Goal: Transaction & Acquisition: Obtain resource

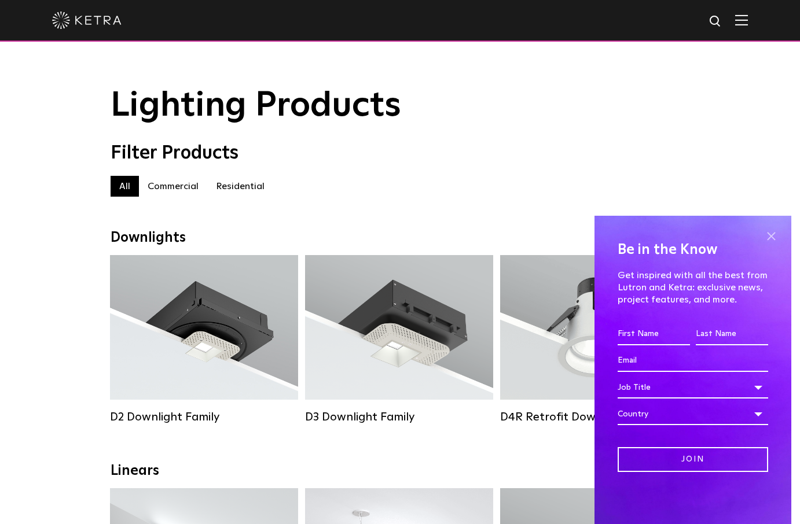
click at [769, 235] on span at bounding box center [770, 235] width 17 height 17
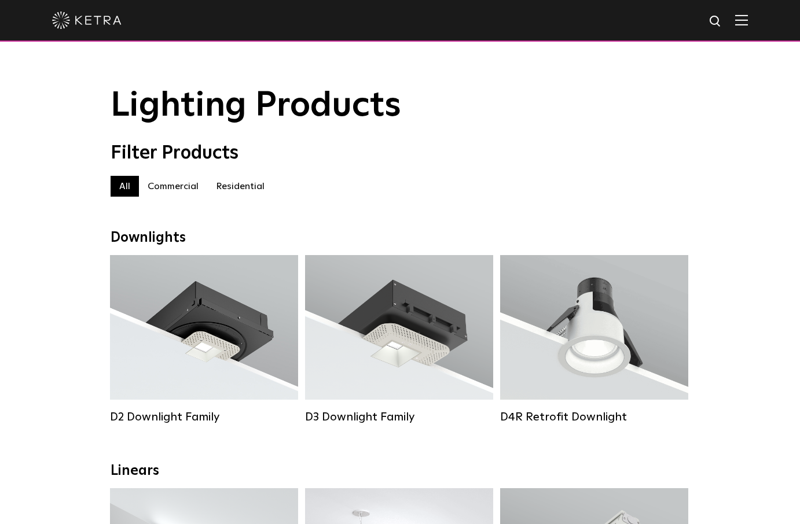
click at [183, 192] on label "Commercial" at bounding box center [173, 186] width 68 height 21
click at [124, 190] on label "All" at bounding box center [125, 186] width 28 height 21
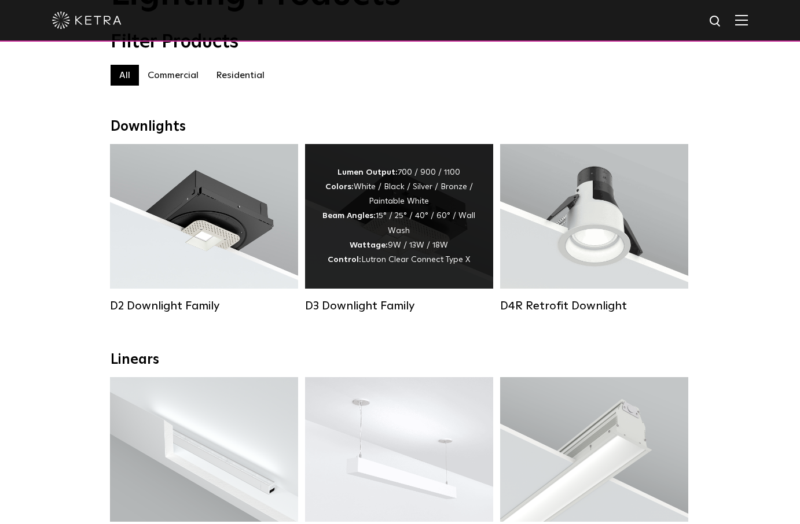
scroll to position [116, 0]
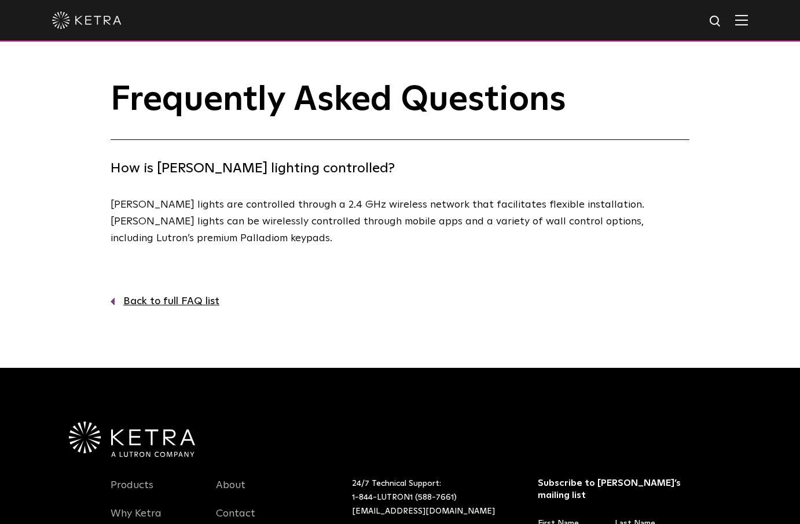
click at [748, 22] on img at bounding box center [741, 19] width 13 height 11
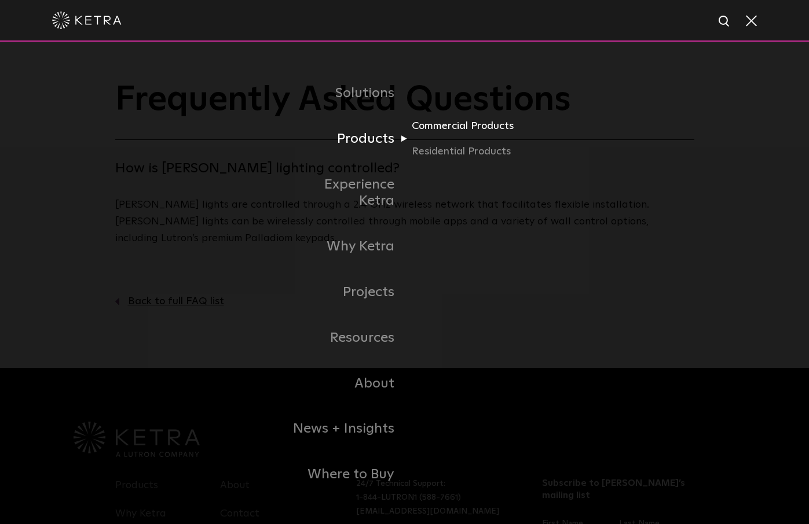
click at [447, 139] on link "Commercial Products" at bounding box center [466, 130] width 111 height 25
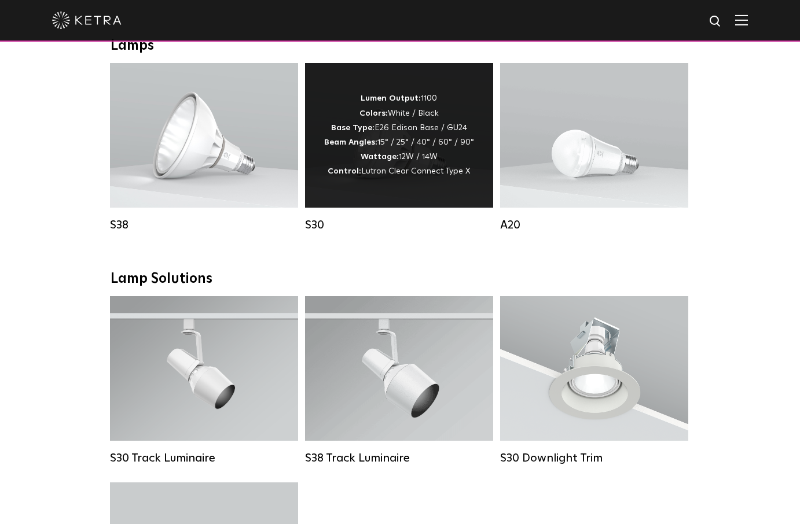
scroll to position [926, 0]
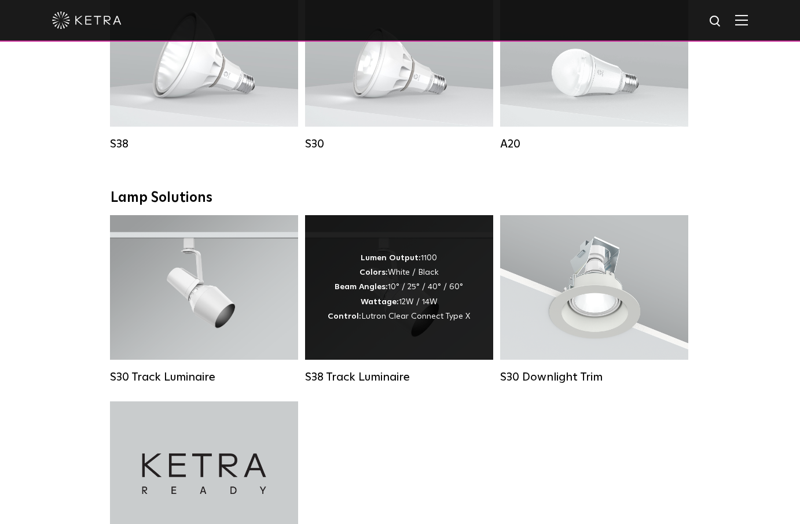
click at [388, 291] on strong "Beam Angles:" at bounding box center [361, 287] width 53 height 8
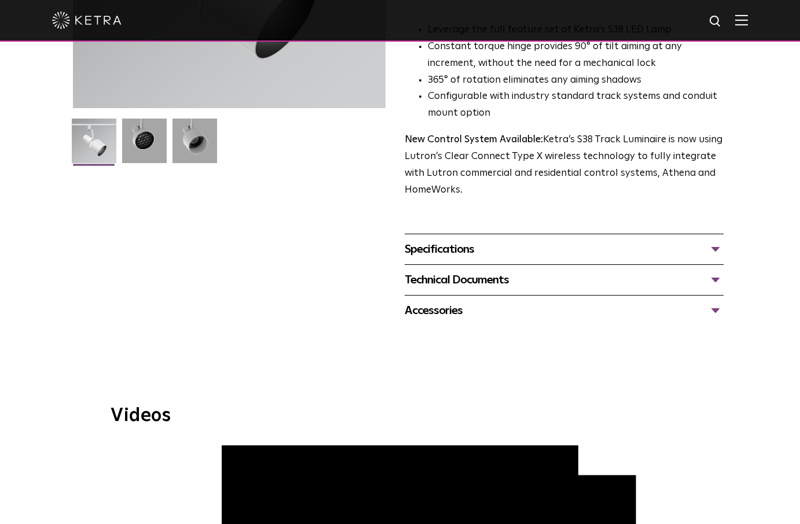
scroll to position [289, 0]
click at [715, 281] on div "Technical Documents" at bounding box center [564, 279] width 319 height 19
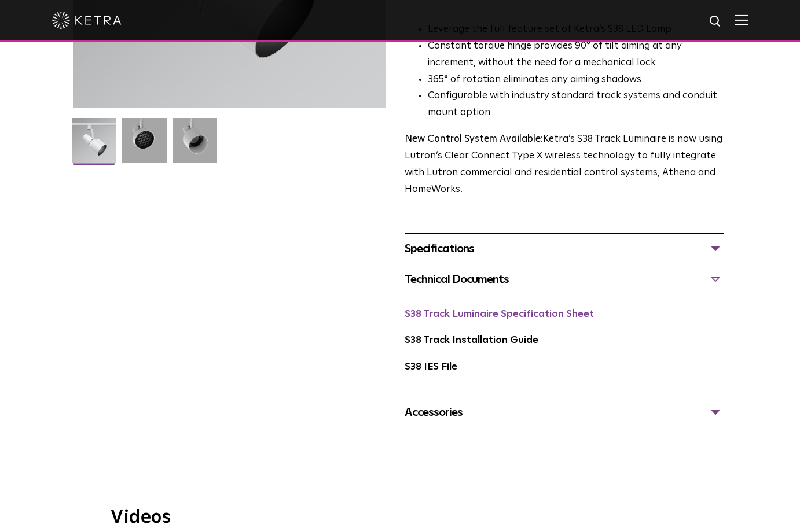
click at [518, 314] on link "S38 Track Luminaire Specification Sheet" at bounding box center [499, 315] width 189 height 10
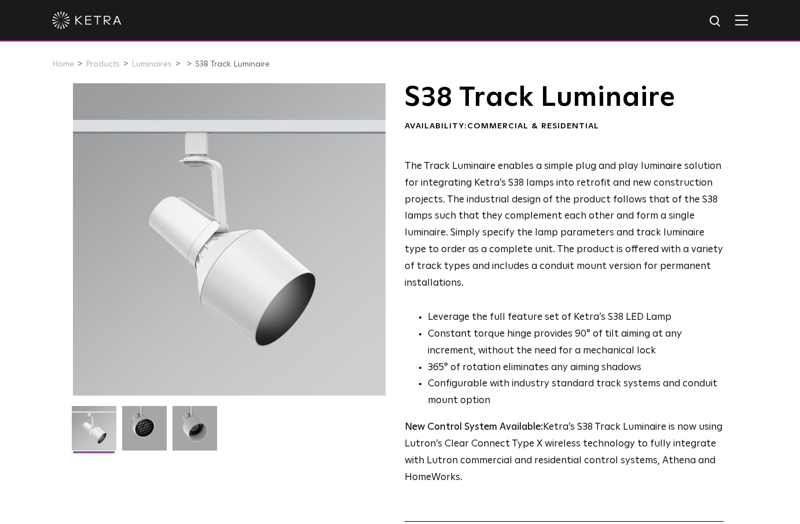
scroll to position [0, 0]
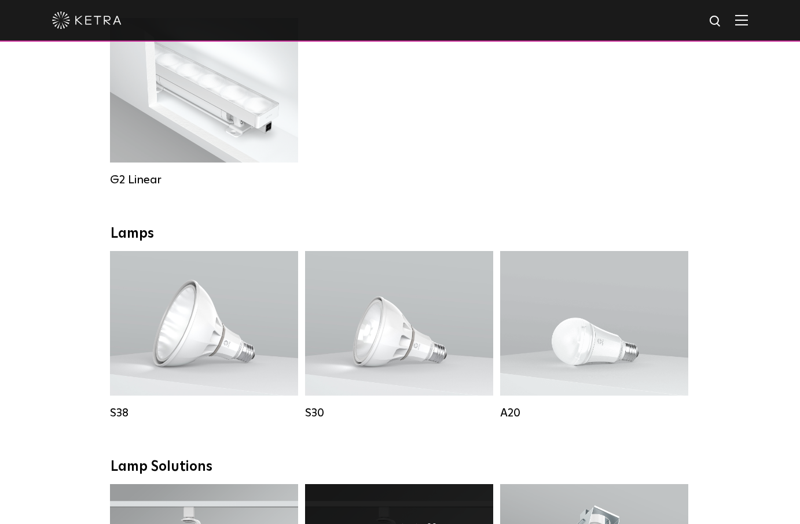
scroll to position [637, 0]
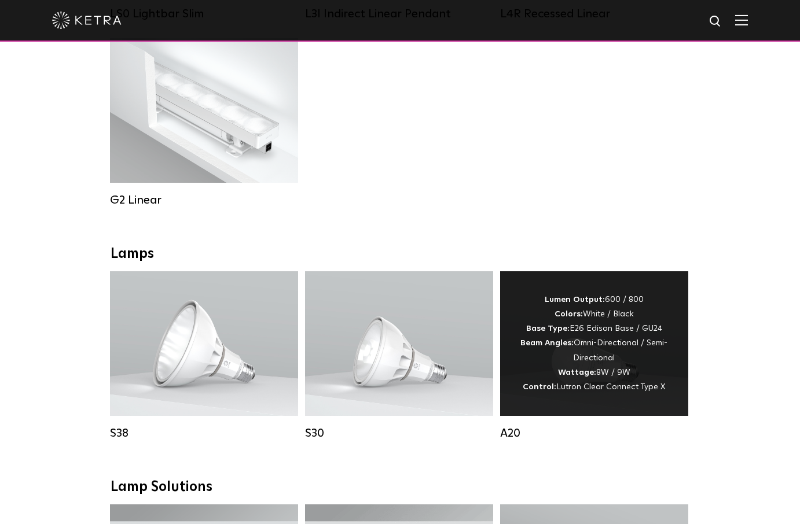
click at [586, 376] on div "Lumen Output: 600 / 800 Colors: White / Black Base Type: E26 Edison Base / GU24…" at bounding box center [593, 344] width 153 height 102
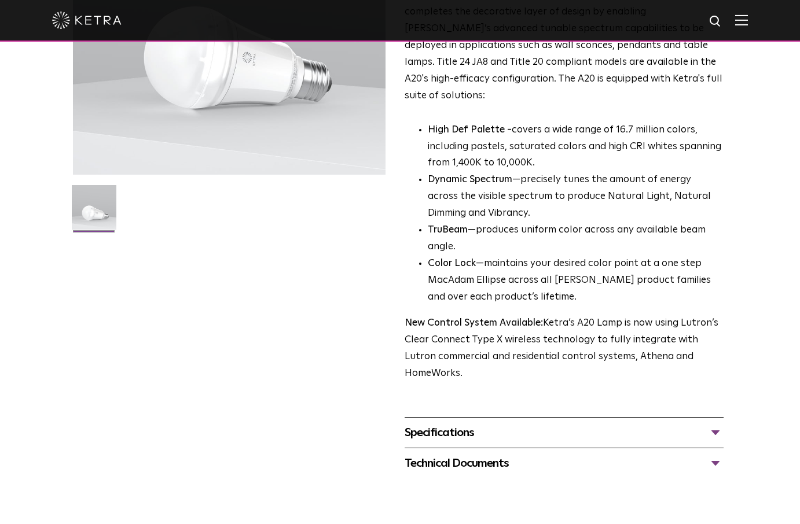
scroll to position [231, 0]
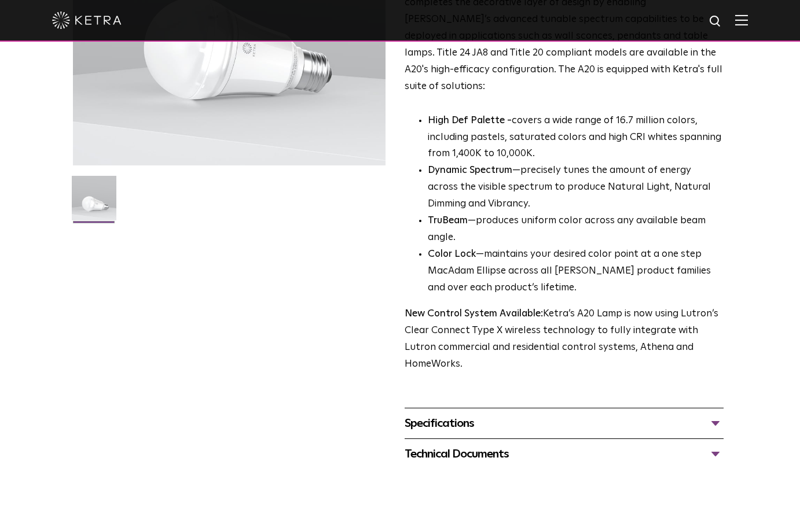
click at [717, 445] on div "Technical Documents" at bounding box center [564, 454] width 319 height 19
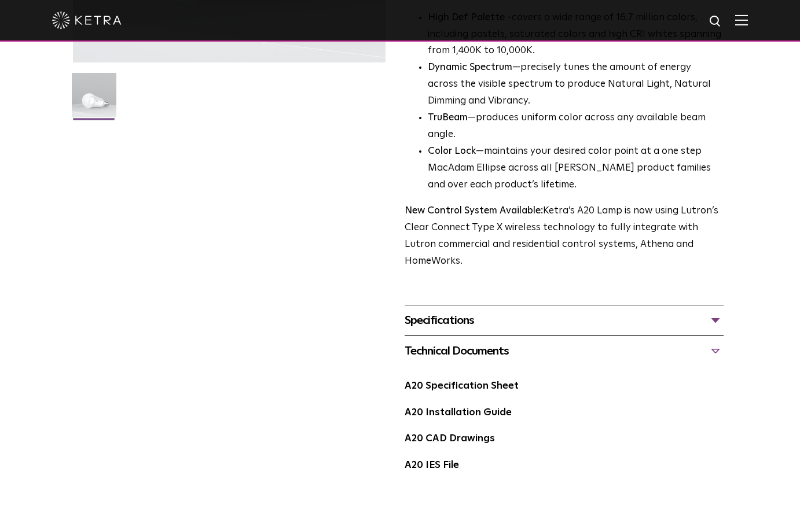
scroll to position [347, 0]
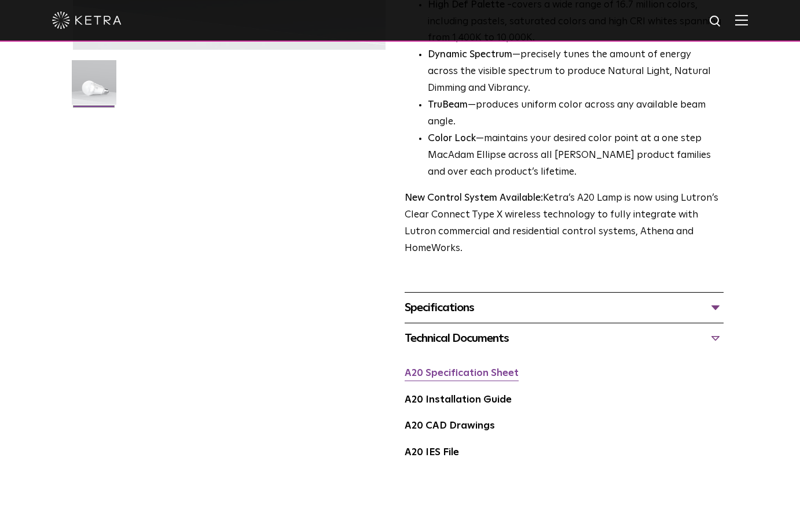
click at [479, 369] on link "A20 Specification Sheet" at bounding box center [462, 374] width 114 height 10
click at [490, 395] on link "A20 Installation Guide" at bounding box center [458, 400] width 107 height 10
click at [454, 421] on link "A20 CAD Drawings" at bounding box center [450, 426] width 90 height 10
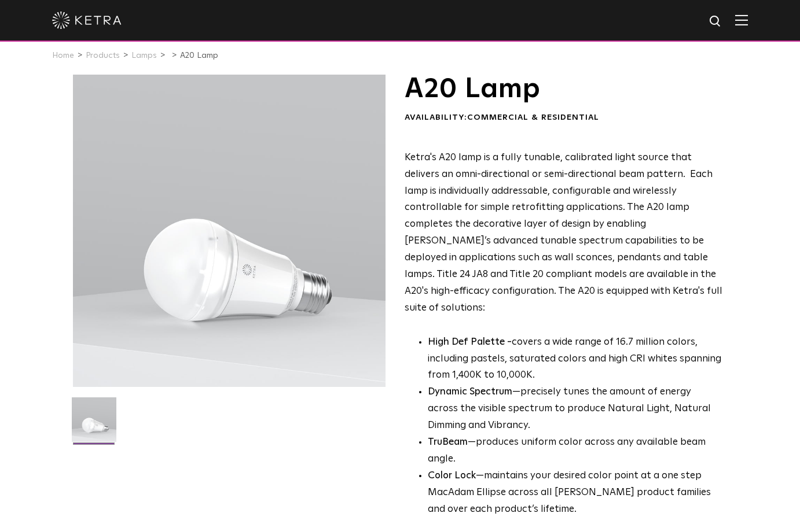
scroll to position [0, 0]
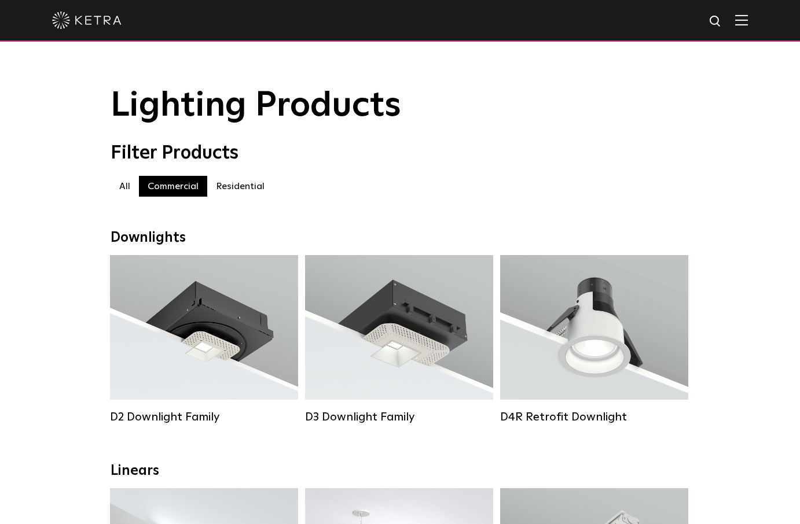
click at [124, 189] on label "All" at bounding box center [125, 186] width 28 height 21
click at [748, 22] on img at bounding box center [741, 19] width 13 height 11
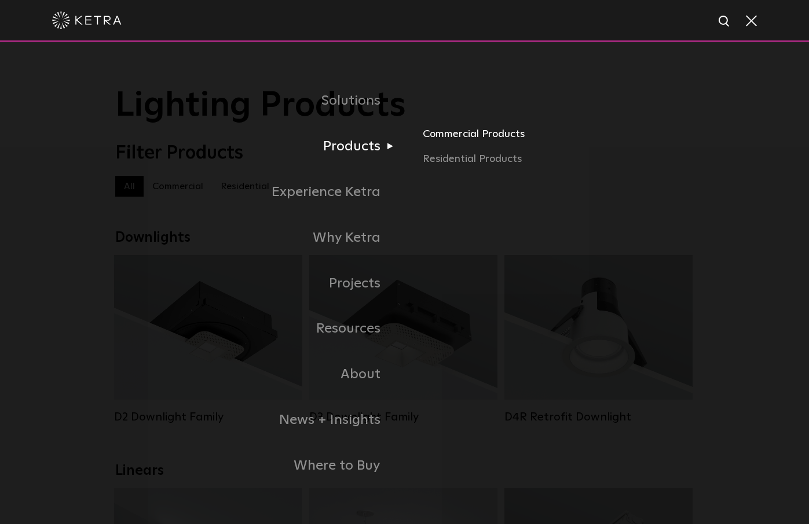
click at [438, 137] on link "Commercial Products" at bounding box center [557, 138] width 271 height 25
